Goal: Transaction & Acquisition: Purchase product/service

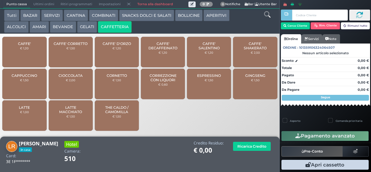
click at [24, 46] on span "CAFFE'" at bounding box center [24, 43] width 13 height 4
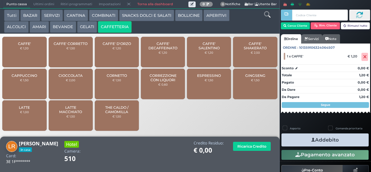
click at [311, 138] on icon "button" at bounding box center [313, 140] width 4 height 6
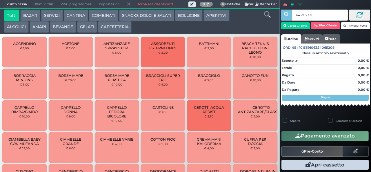
type input "a4 2a 23 b3"
click at [0, 0] on div at bounding box center [0, 0] width 0 height 0
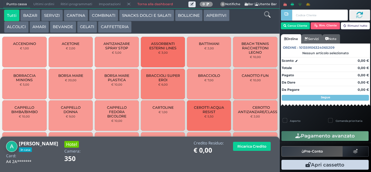
click at [115, 27] on button "CAFFETTERIA" at bounding box center [115, 27] width 34 height 12
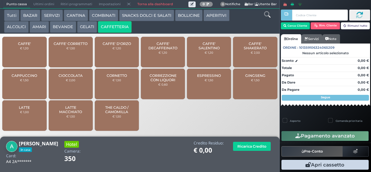
click at [21, 81] on div "CAPPUCCINO € 1,50" at bounding box center [24, 84] width 44 height 30
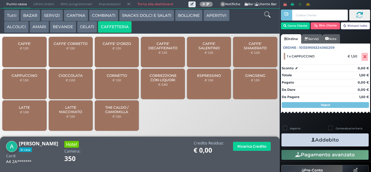
click at [311, 138] on icon "button" at bounding box center [313, 140] width 4 height 6
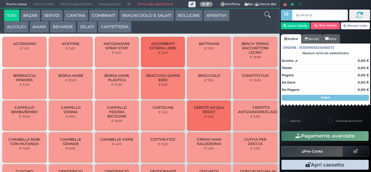
type input "2e e4 bf b9"
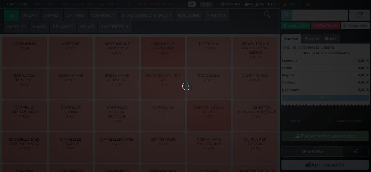
click at [182, 83] on div at bounding box center [185, 86] width 6 height 6
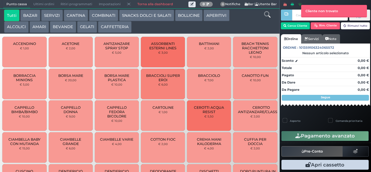
click at [112, 27] on button "CAFFETTERIA" at bounding box center [115, 27] width 34 height 12
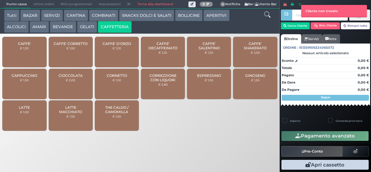
click at [31, 46] on span "CAFFE'" at bounding box center [24, 43] width 13 height 4
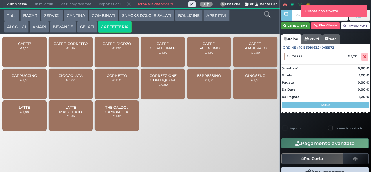
click at [295, 25] on button "Cerca Cliente" at bounding box center [295, 25] width 29 height 7
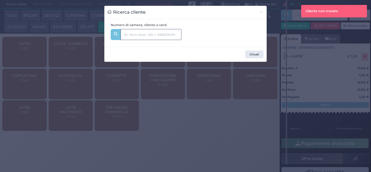
click at [149, 34] on input "text" at bounding box center [150, 34] width 61 height 11
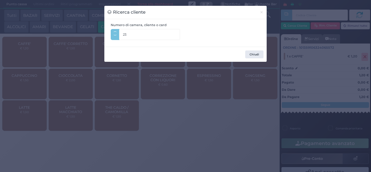
type input "2"
type input "f"
type input "233"
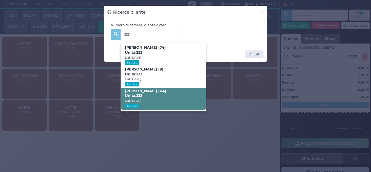
click at [142, 95] on strong "233" at bounding box center [139, 95] width 6 height 4
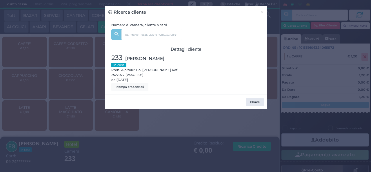
click at [127, 142] on div "Ricerca cliente × Numero di camera, cliente o card 233 ANTONIETTA FERRETTI (74)…" at bounding box center [185, 86] width 371 height 172
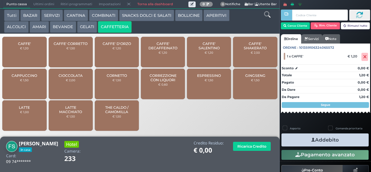
click at [311, 141] on icon "button" at bounding box center [313, 140] width 4 height 6
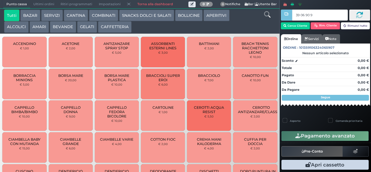
type input "39 06 90 95"
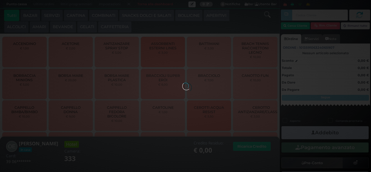
click at [104, 29] on button "CAFFETTERIA" at bounding box center [115, 27] width 34 height 12
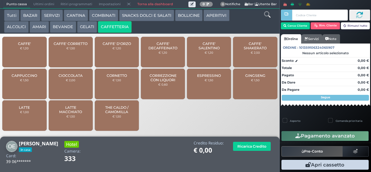
click at [23, 59] on div "CAFFE' € 1,20" at bounding box center [24, 52] width 44 height 30
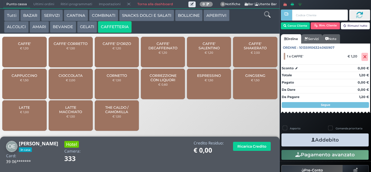
click at [311, 139] on icon "button" at bounding box center [313, 140] width 4 height 6
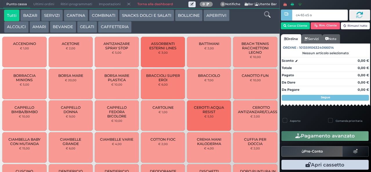
type input "c4 65 e5 af"
click at [0, 0] on div at bounding box center [0, 0] width 0 height 0
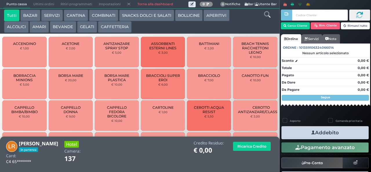
click at [64, 27] on button "BEVANDE" at bounding box center [63, 27] width 26 height 12
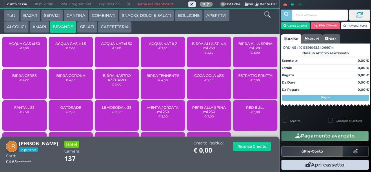
click at [152, 57] on div "ACQUA NAT lt 2 € 2,50" at bounding box center [163, 52] width 44 height 30
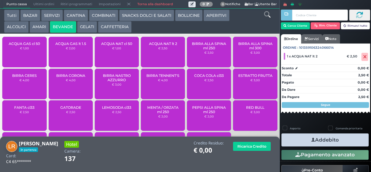
click at [311, 139] on icon "button" at bounding box center [313, 140] width 4 height 6
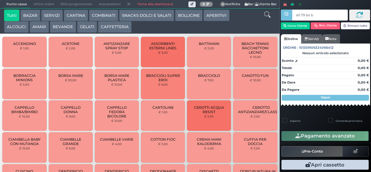
type input "a0 79 be b9"
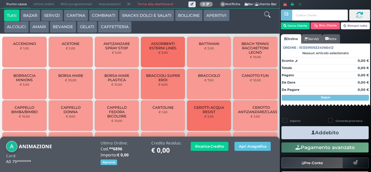
click at [59, 27] on button "BEVANDE" at bounding box center [63, 27] width 26 height 12
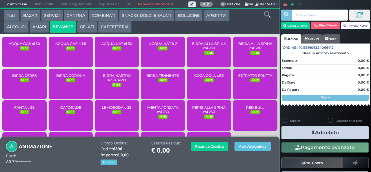
click at [157, 49] on div "ACQUA NAT lt 2 FREE" at bounding box center [163, 52] width 44 height 30
click at [160, 57] on div "ACQUA NAT lt 2 FREE" at bounding box center [163, 52] width 44 height 30
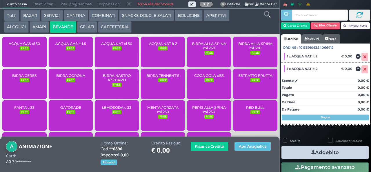
click at [311, 151] on icon "button" at bounding box center [313, 152] width 4 height 6
